Goal: Information Seeking & Learning: Learn about a topic

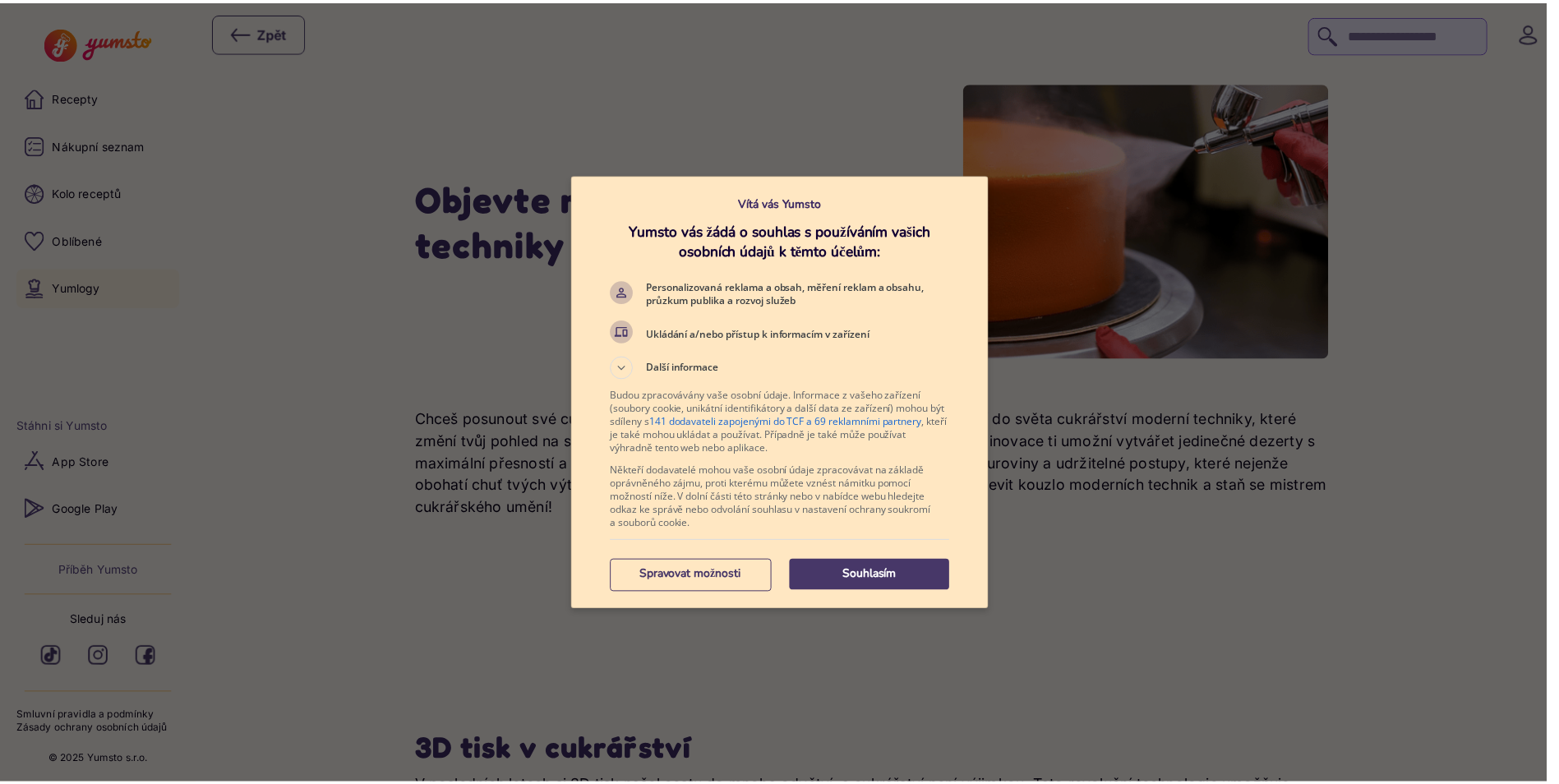
scroll to position [266, 0]
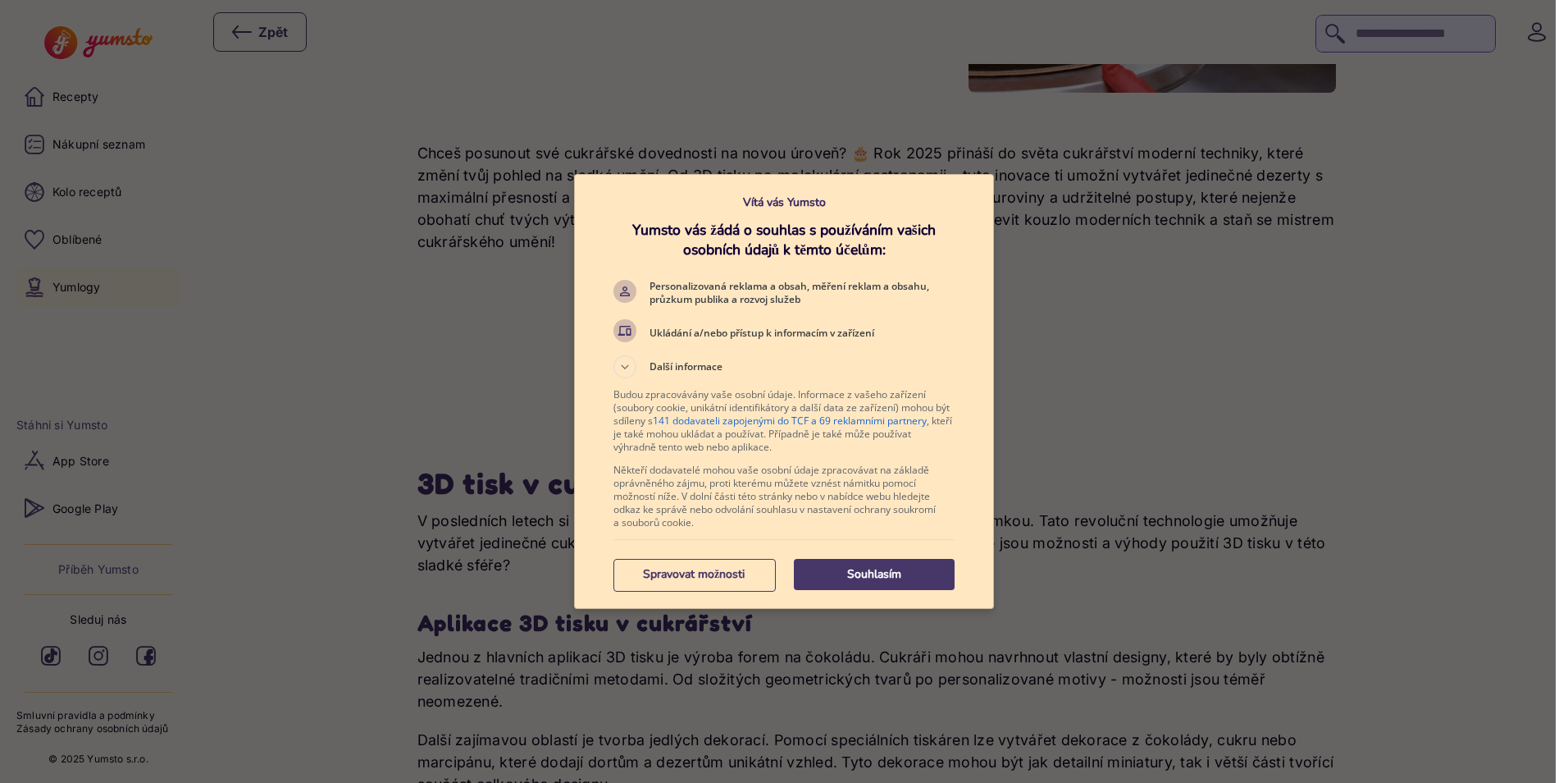
drag, startPoint x: 0, startPoint y: 0, endPoint x: 908, endPoint y: 555, distance: 1064.2
click at [908, 555] on div "Souhlasím Spravovat možnosti" at bounding box center [784, 573] width 341 height 55
click at [890, 568] on p "Souhlasím" at bounding box center [874, 574] width 161 height 16
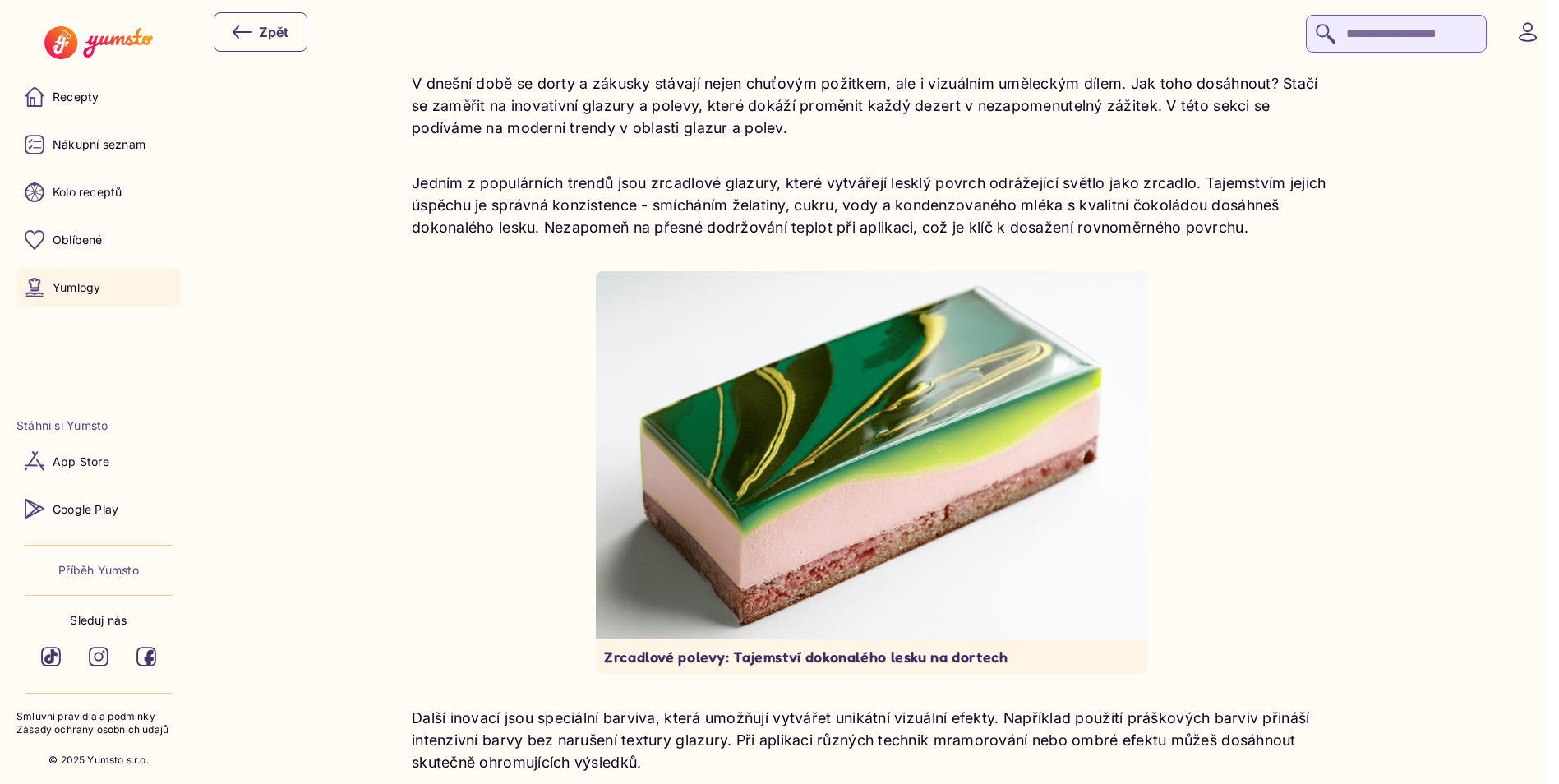
scroll to position [3387, 0]
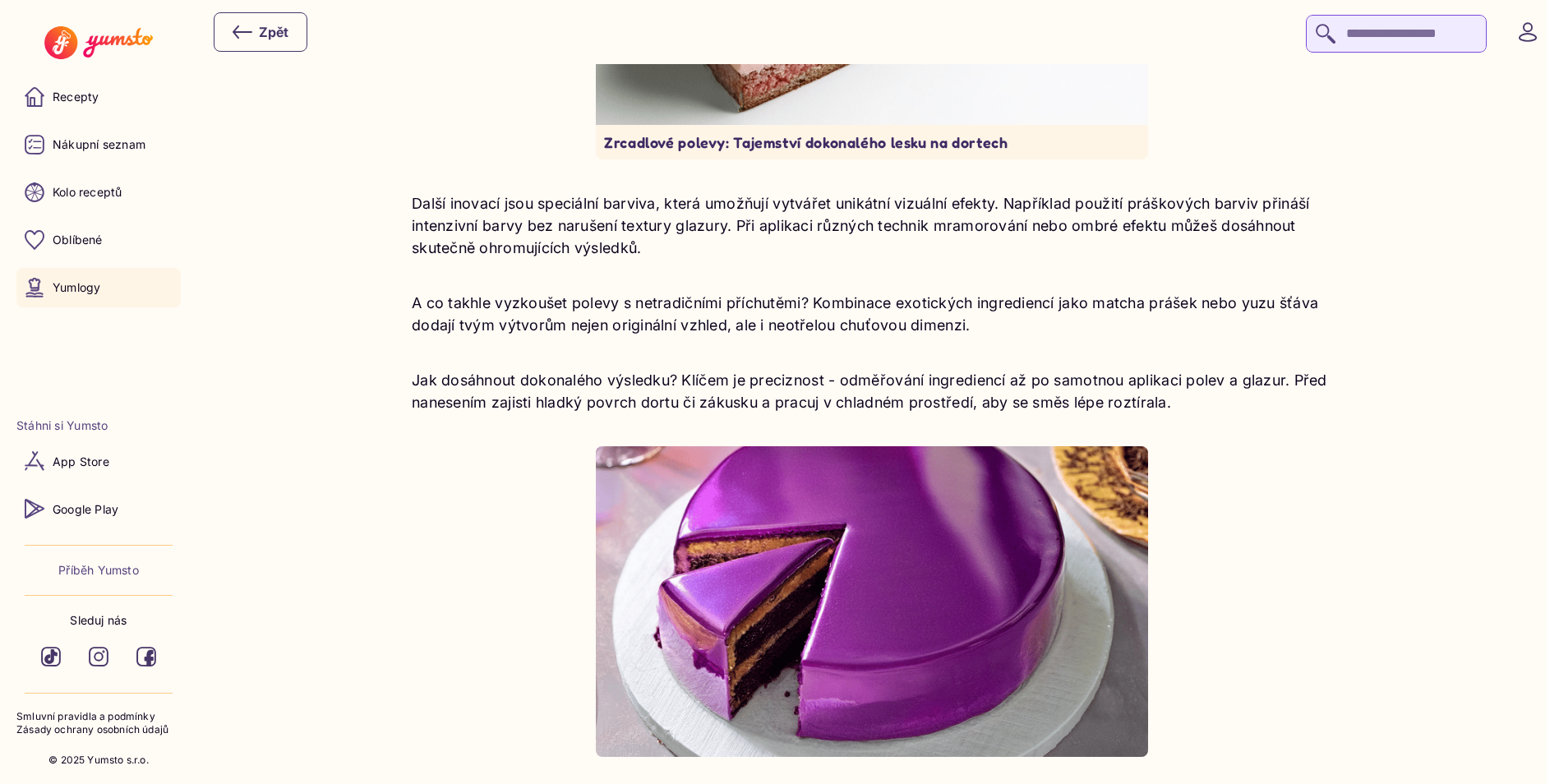
scroll to position [4026, 0]
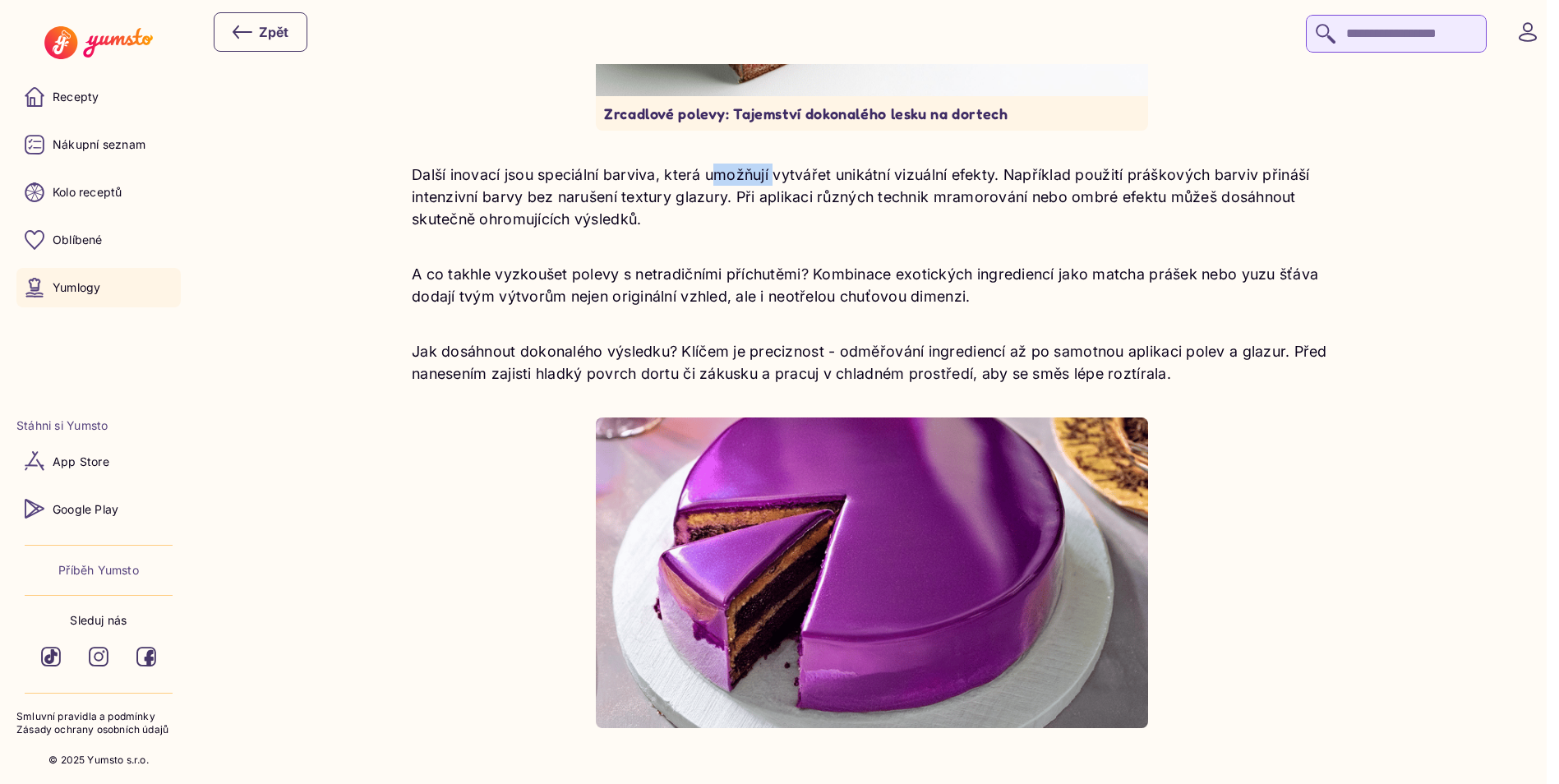
drag, startPoint x: 712, startPoint y: 172, endPoint x: 775, endPoint y: 179, distance: 63.4
click at [775, 179] on p "Další inovací jsou speciální barviva, která umožňují vytvářet unikátní vizuální…" at bounding box center [871, 196] width 920 height 66
drag, startPoint x: 775, startPoint y: 179, endPoint x: 764, endPoint y: 172, distance: 13.0
copy p "umožňují"
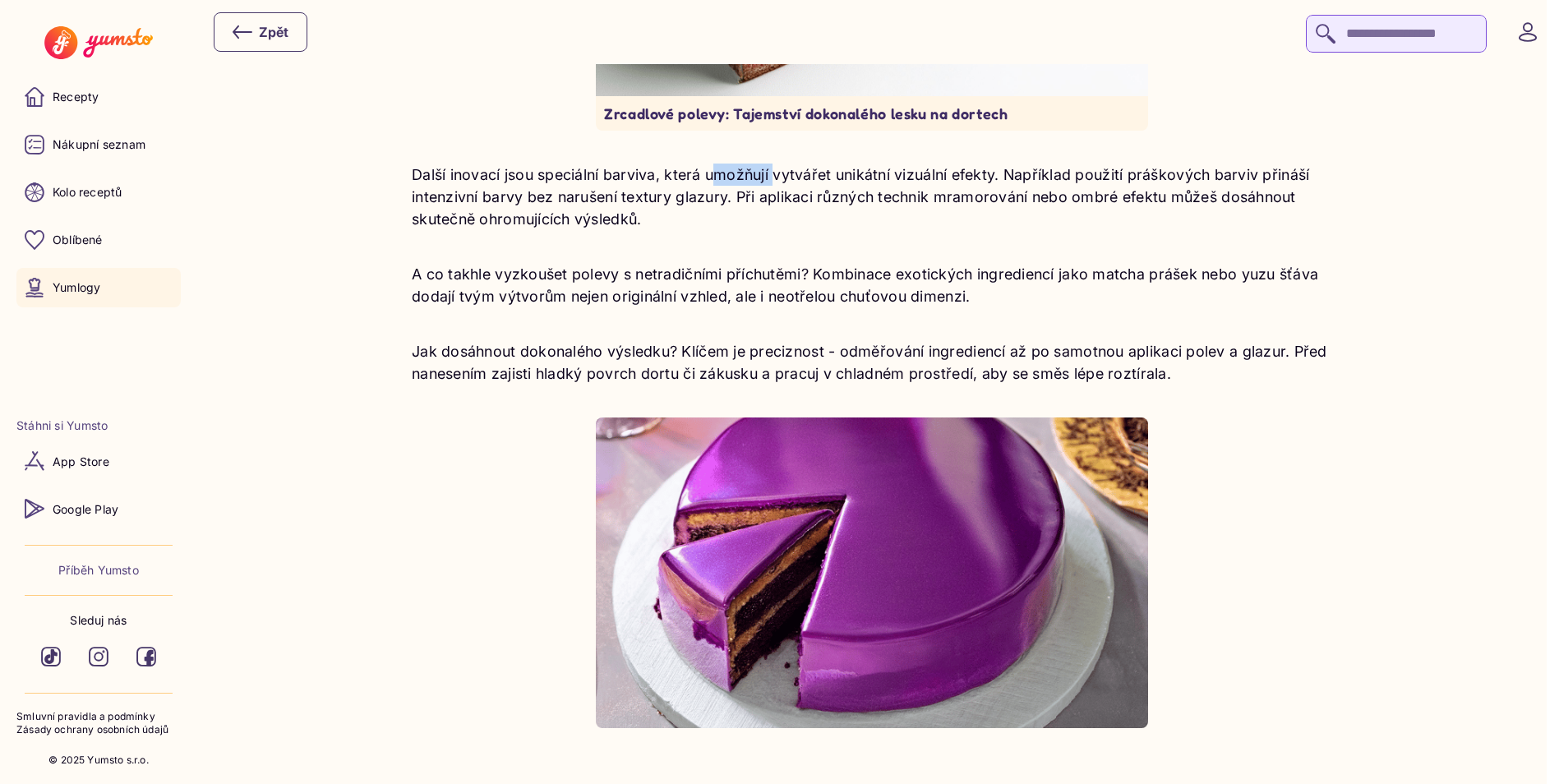
copy p "umožňují"
click at [710, 472] on img at bounding box center [872, 572] width 552 height 310
click at [756, 335] on div "V dnešní době se dorty a zákusky stávají nejen chuťovým požitkem, ale i vizuáln…" at bounding box center [871, 129] width 920 height 1200
drag, startPoint x: 729, startPoint y: 452, endPoint x: 643, endPoint y: 514, distance: 106.0
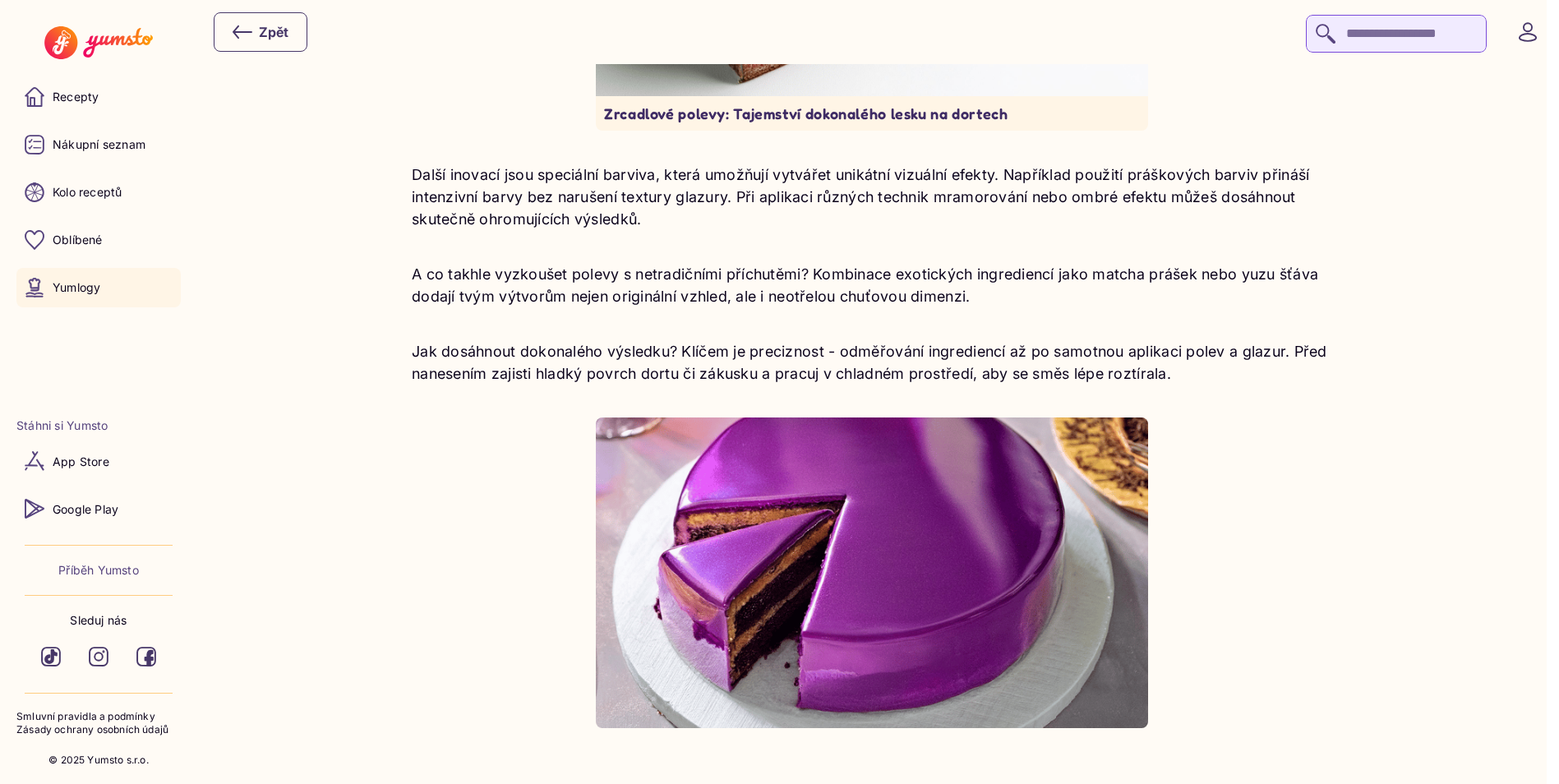
click at [643, 514] on img at bounding box center [872, 572] width 552 height 310
drag, startPoint x: 608, startPoint y: 431, endPoint x: 854, endPoint y: 439, distance: 246.1
drag, startPoint x: 669, startPoint y: 562, endPoint x: 662, endPoint y: 572, distance: 12.2
click at [662, 572] on img at bounding box center [872, 572] width 552 height 310
drag, startPoint x: 689, startPoint y: 529, endPoint x: 1046, endPoint y: 519, distance: 357.1
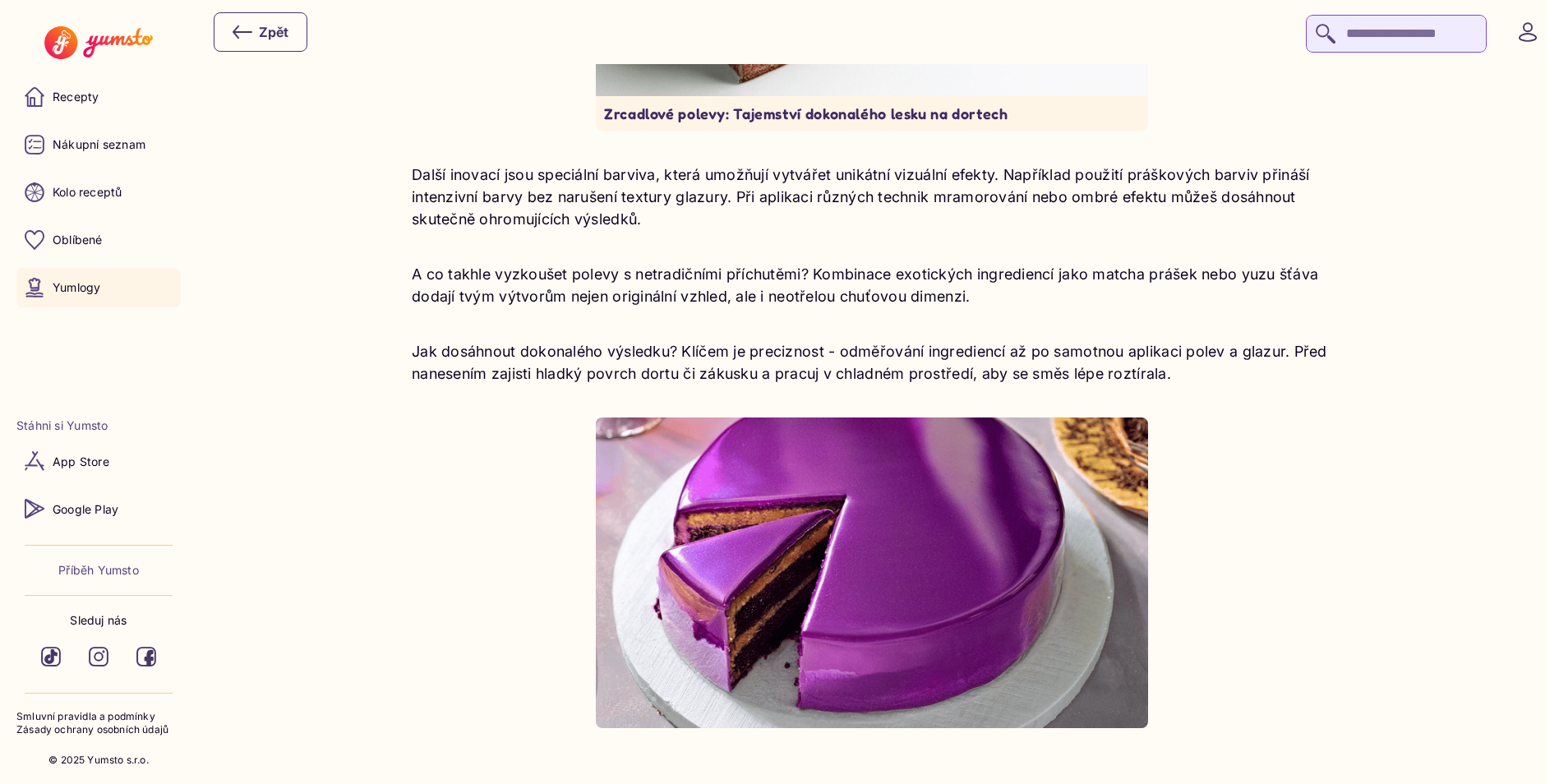
drag, startPoint x: 1046, startPoint y: 519, endPoint x: 680, endPoint y: 523, distance: 366.0
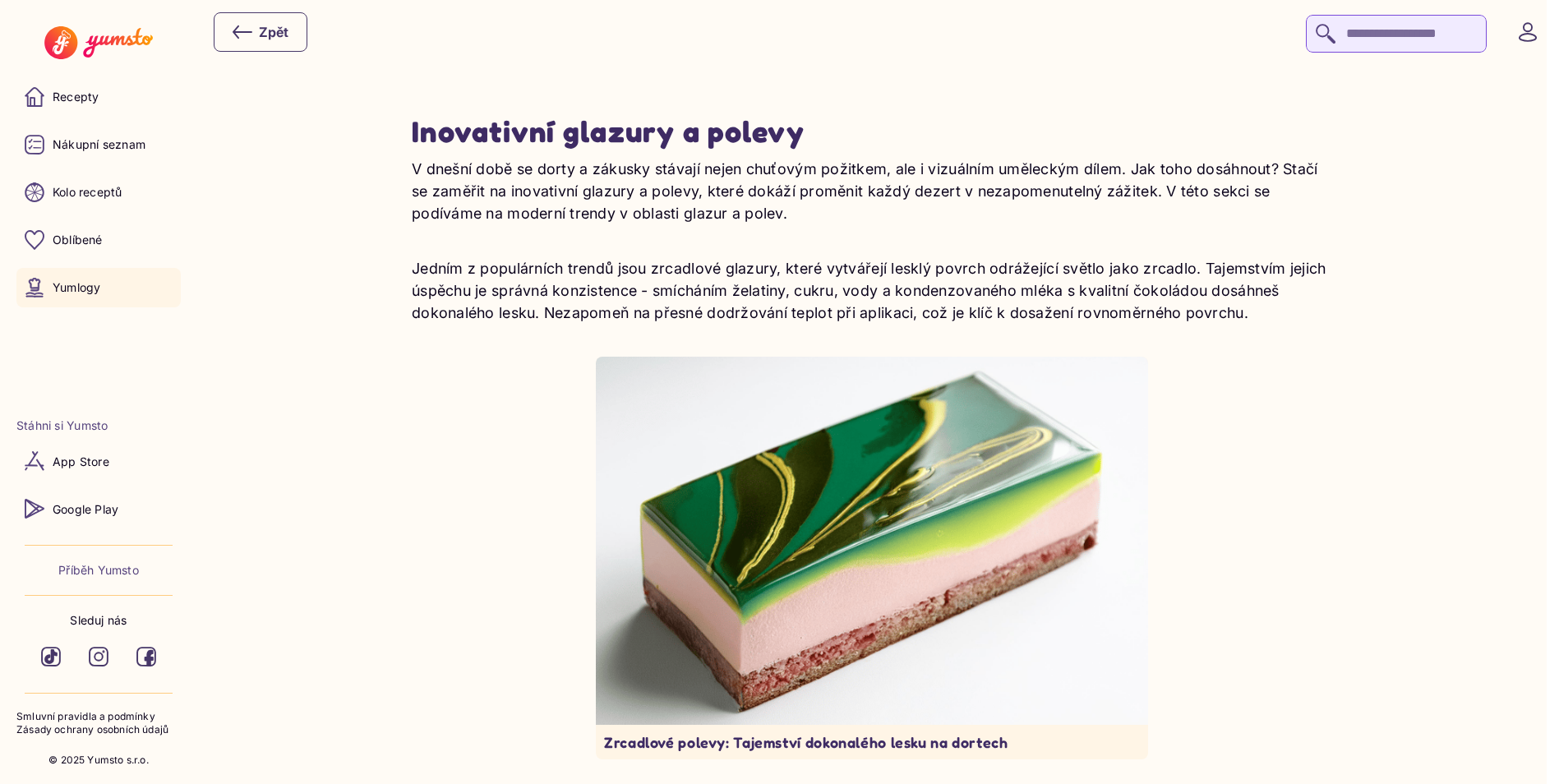
scroll to position [3369, 0]
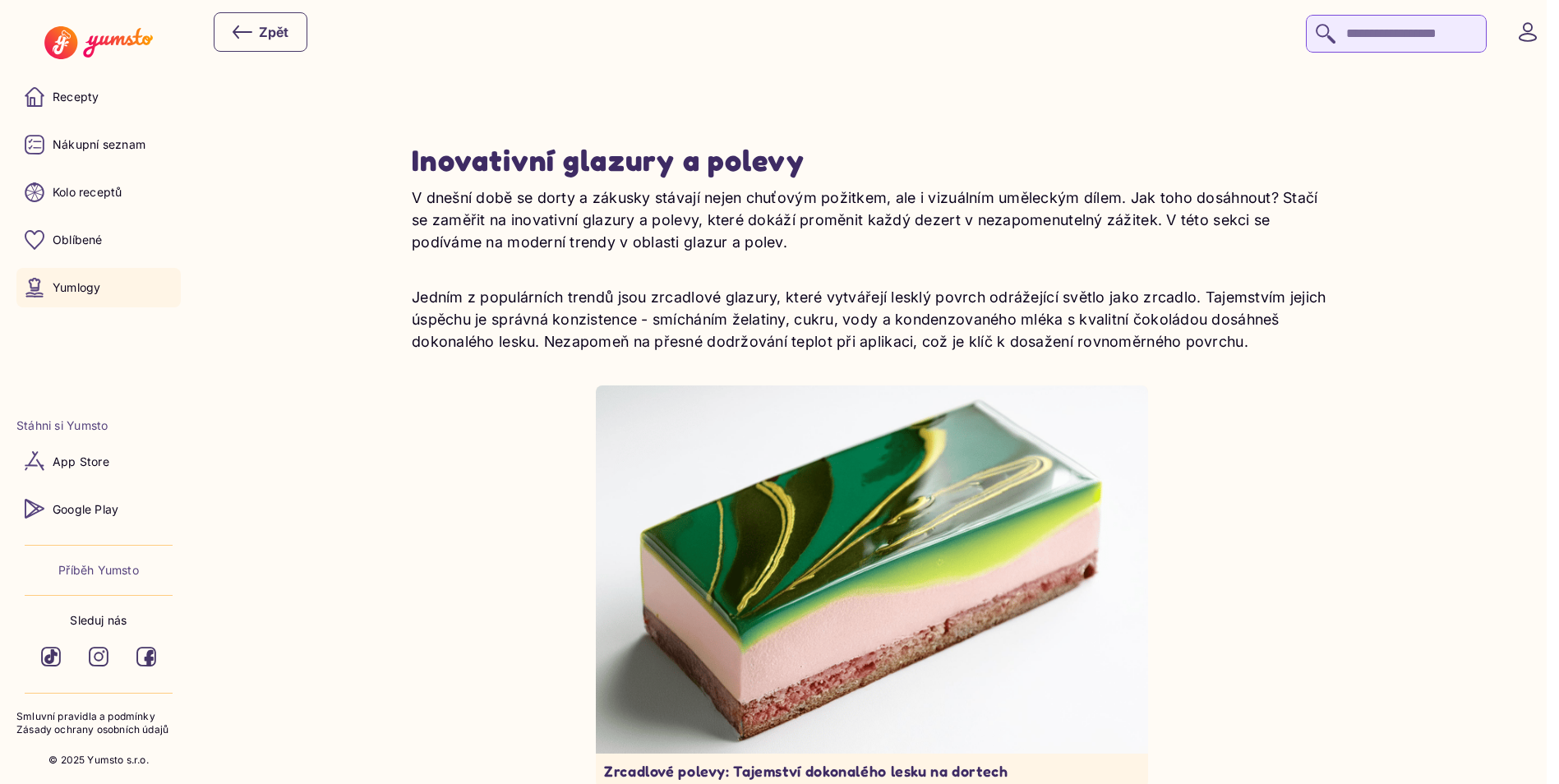
drag, startPoint x: 462, startPoint y: 156, endPoint x: 459, endPoint y: 165, distance: 9.5
click at [462, 157] on h2 "Inovativní glazury a polevy" at bounding box center [871, 160] width 920 height 37
